Goal: Find specific page/section: Find specific page/section

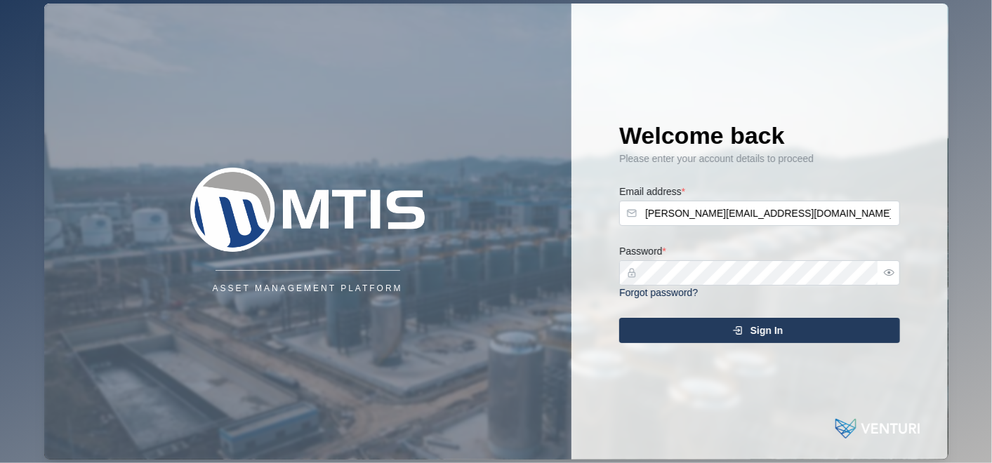
click at [724, 330] on div "Sign In" at bounding box center [757, 331] width 258 height 24
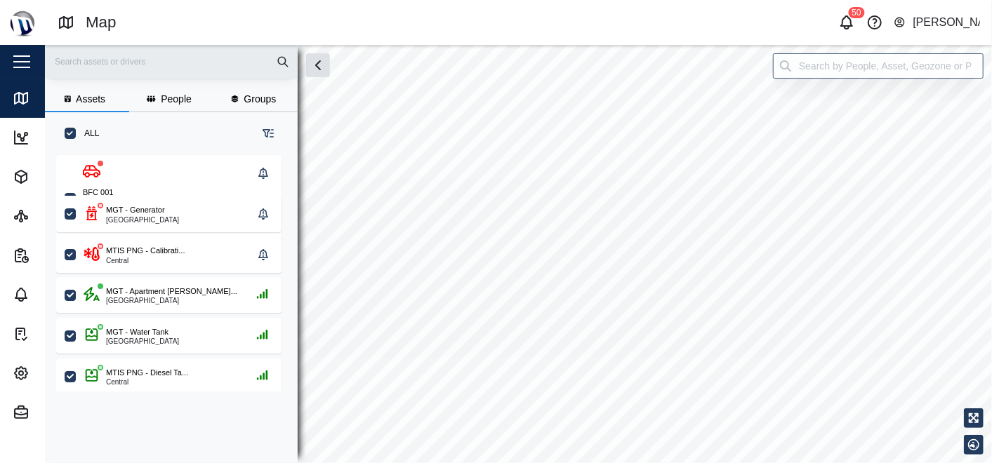
checkbox input "true"
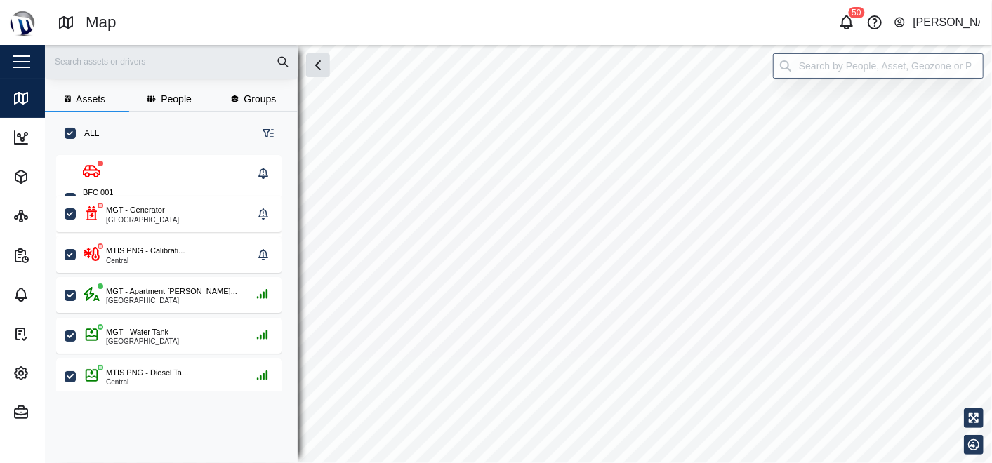
checkbox input "true"
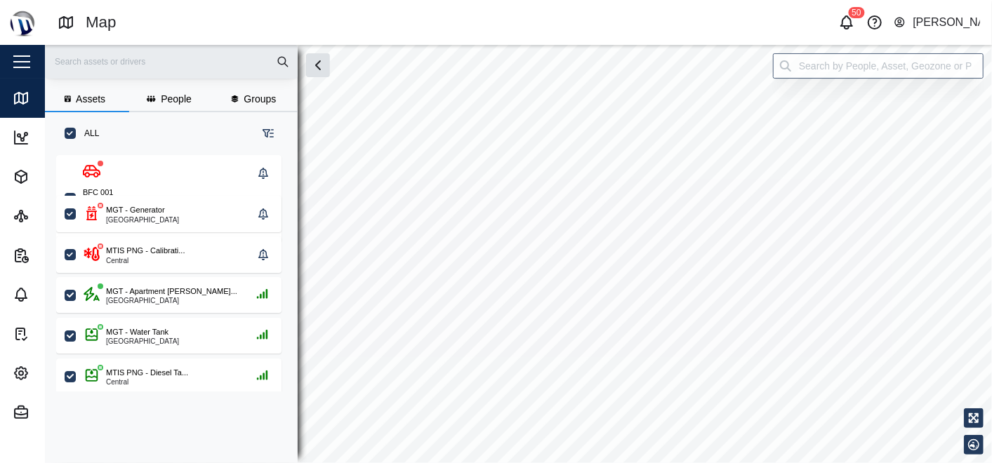
checkbox input "true"
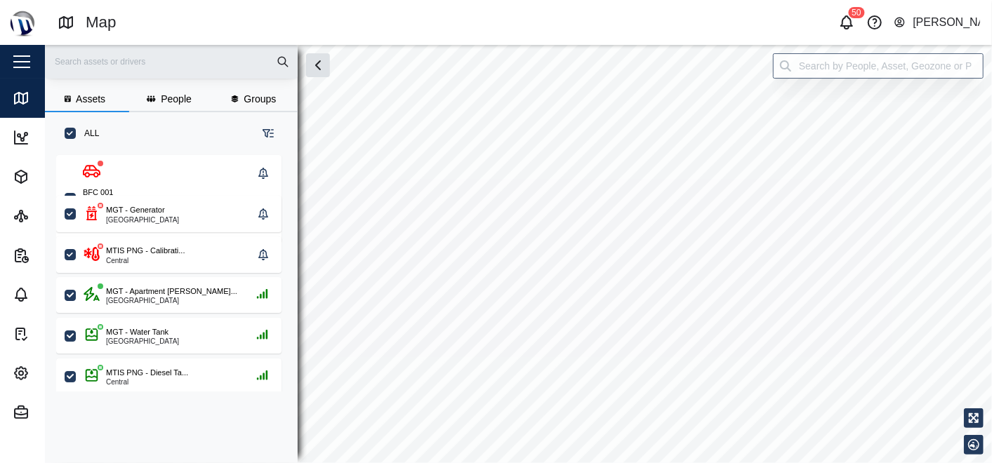
checkbox input "true"
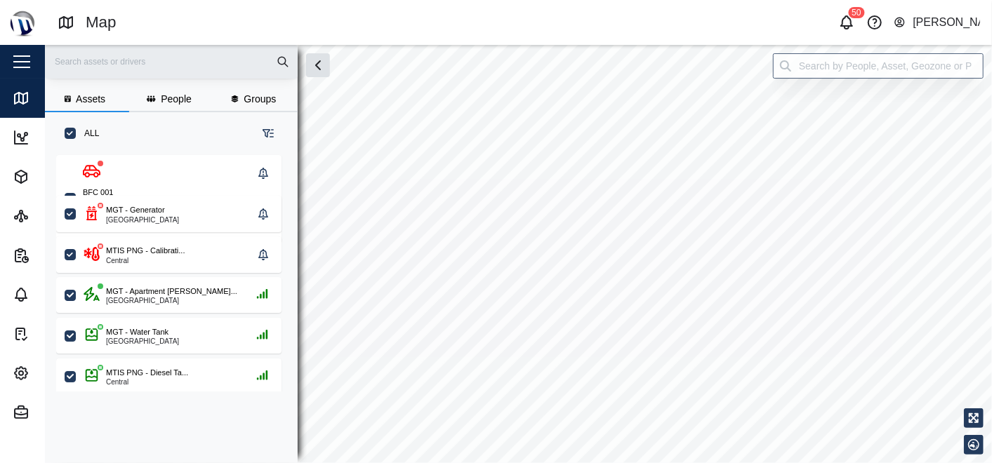
checkbox input "true"
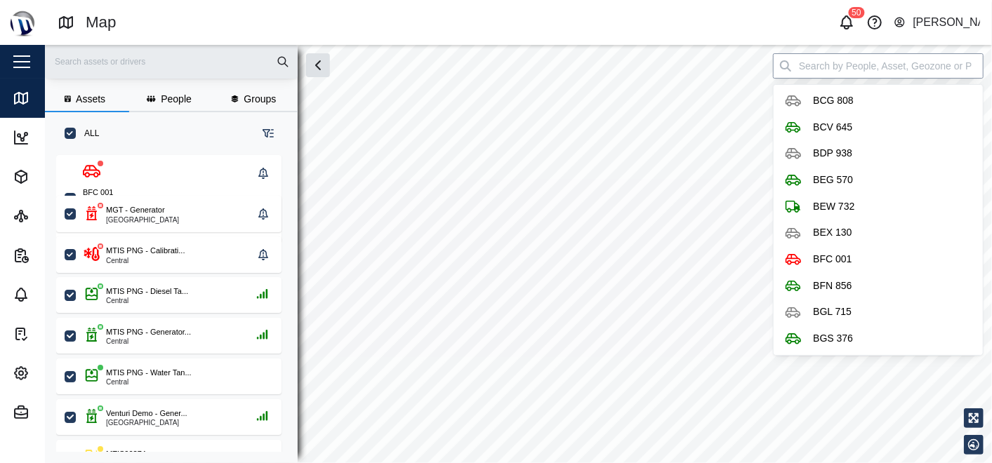
click at [926, 80] on div "Assets People Groups ALL BFC 001 National Capital District, Southern Region MGT…" at bounding box center [518, 254] width 947 height 418
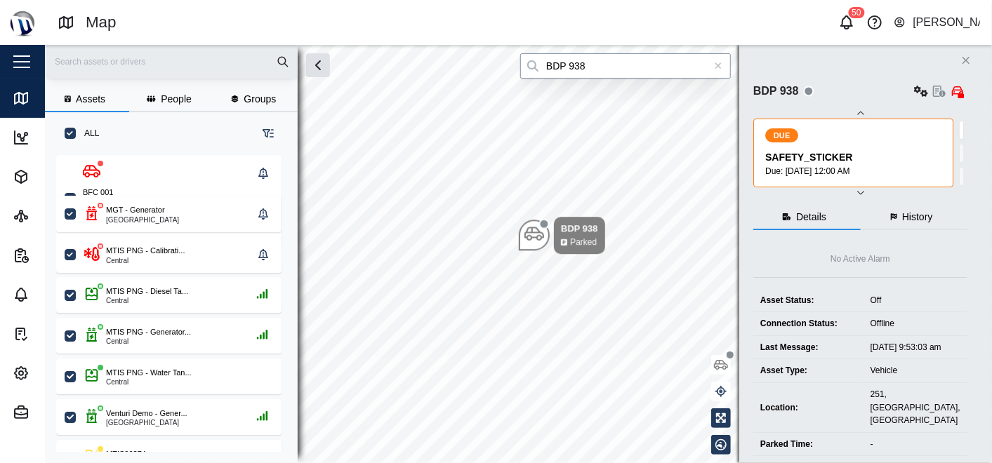
type input "BDP 938"
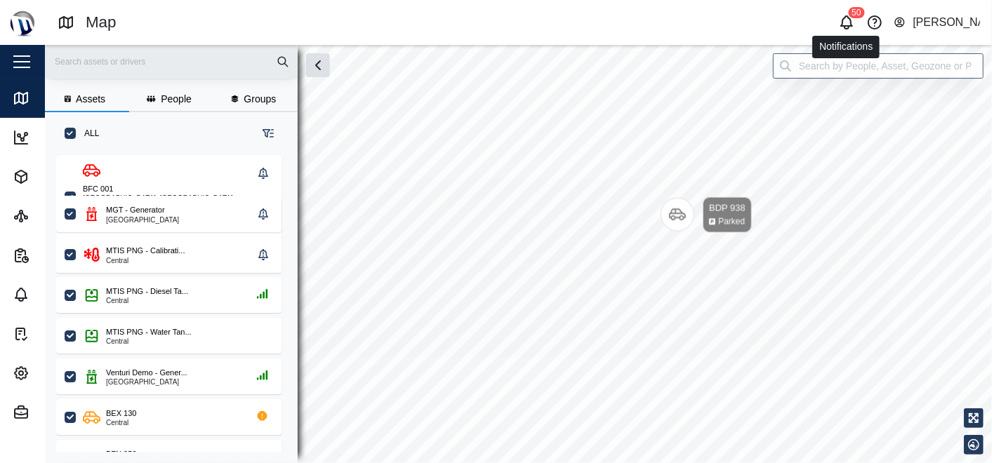
click at [841, 20] on icon "button" at bounding box center [846, 22] width 17 height 17
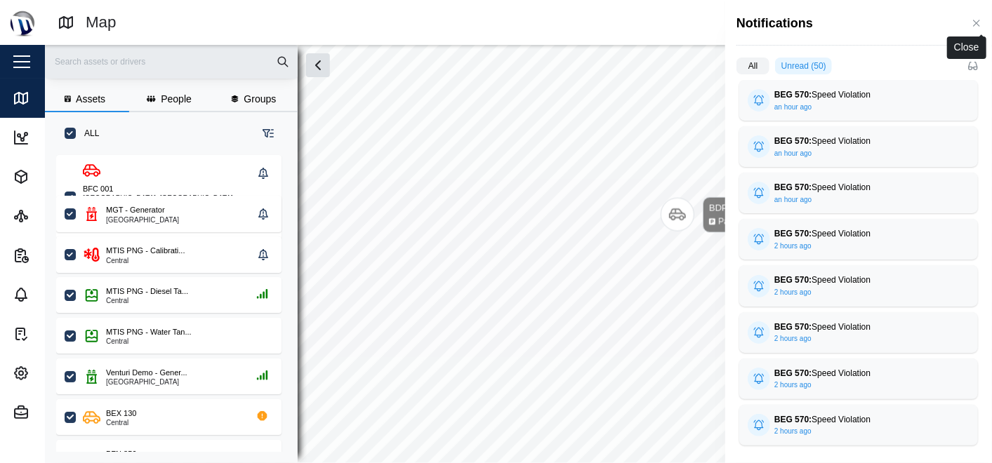
click at [982, 20] on icon "button" at bounding box center [976, 23] width 11 height 11
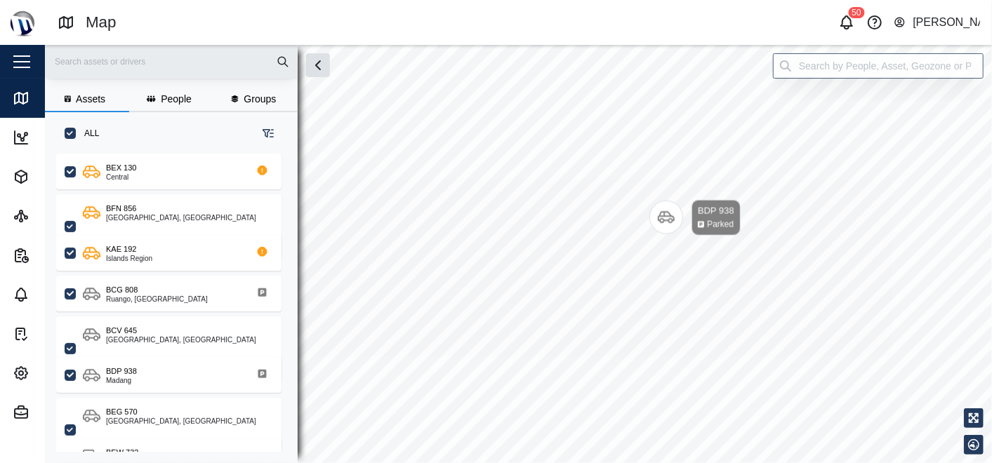
scroll to position [468, 0]
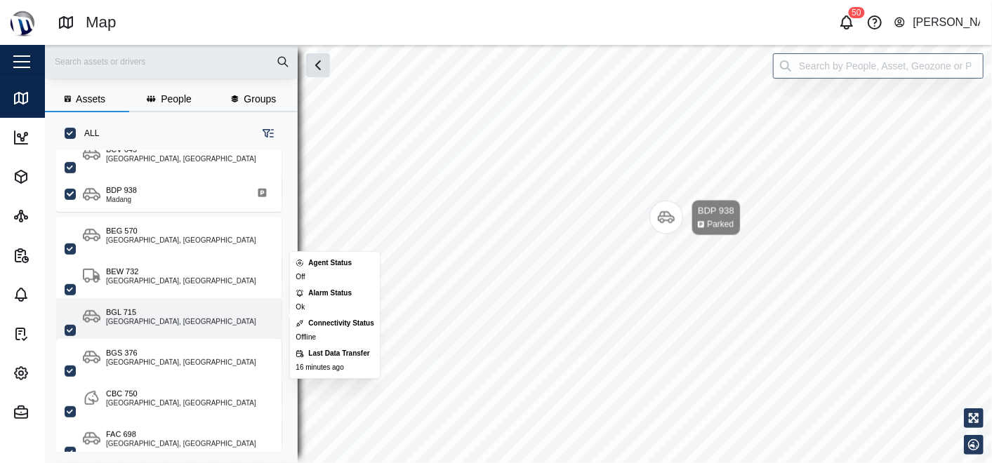
click at [158, 326] on div "BGL 715 National Capital District, Southern Region" at bounding box center [168, 330] width 225 height 65
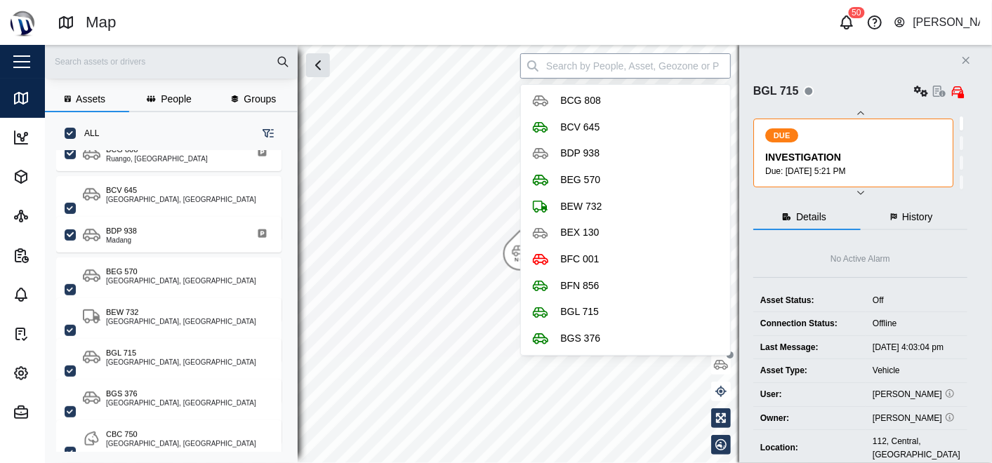
click at [625, 70] on input "search" at bounding box center [625, 65] width 211 height 25
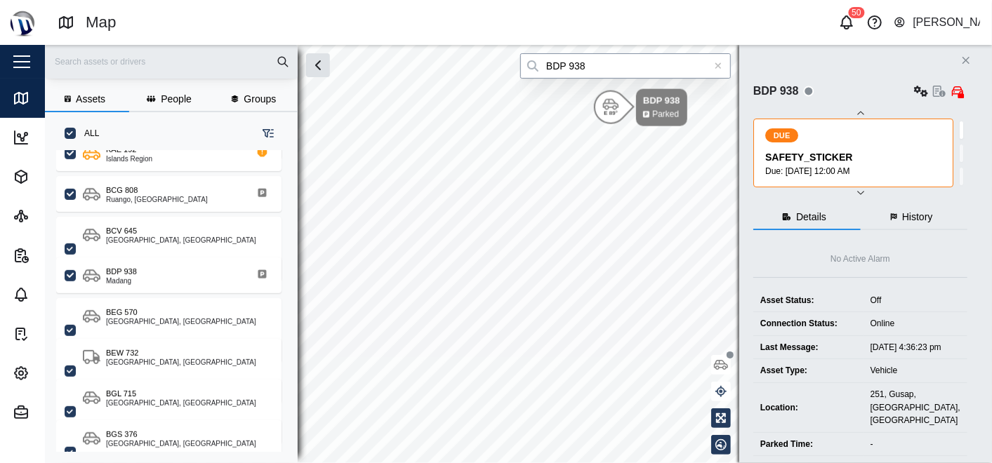
type input "BDP 938"
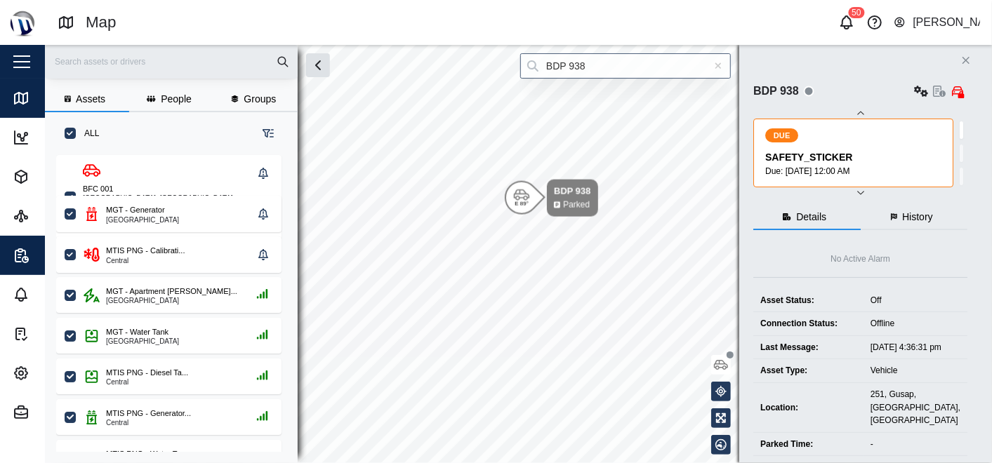
scroll to position [289, 218]
